Goal: Navigation & Orientation: Find specific page/section

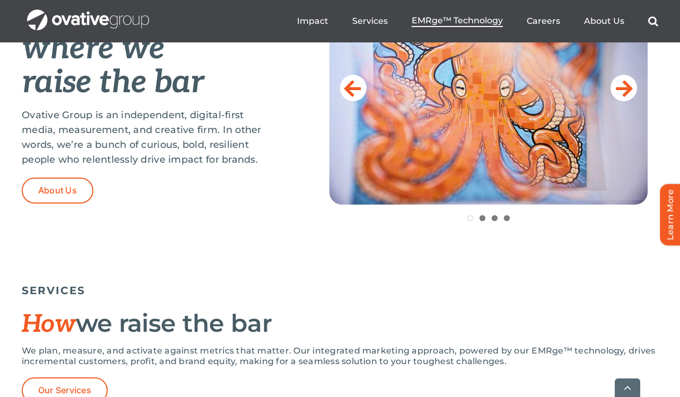
click at [483, 22] on span "EMRge™ Technology" at bounding box center [457, 20] width 91 height 11
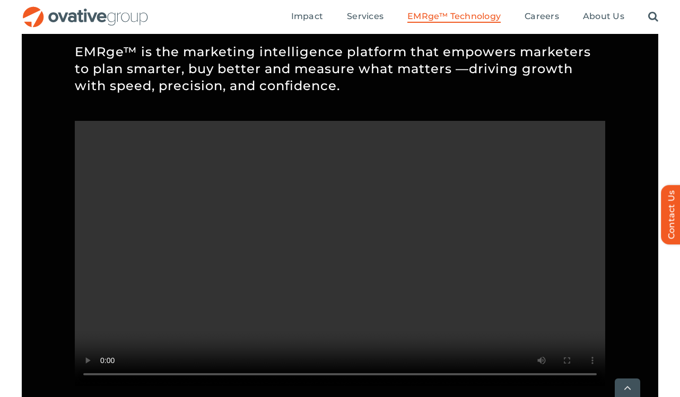
scroll to position [1285, 0]
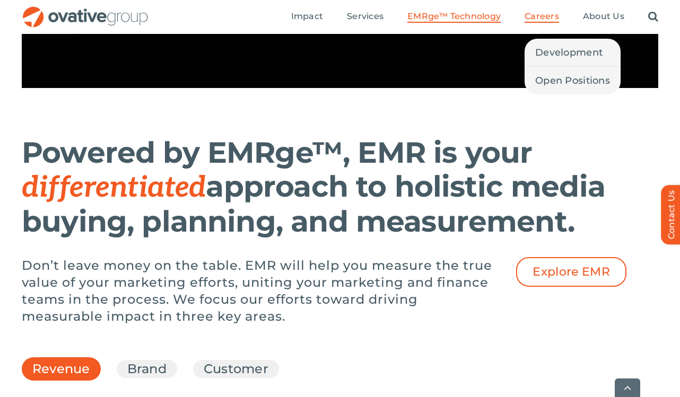
click at [543, 15] on span "Careers" at bounding box center [542, 16] width 34 height 11
